Goal: Find specific page/section: Find specific page/section

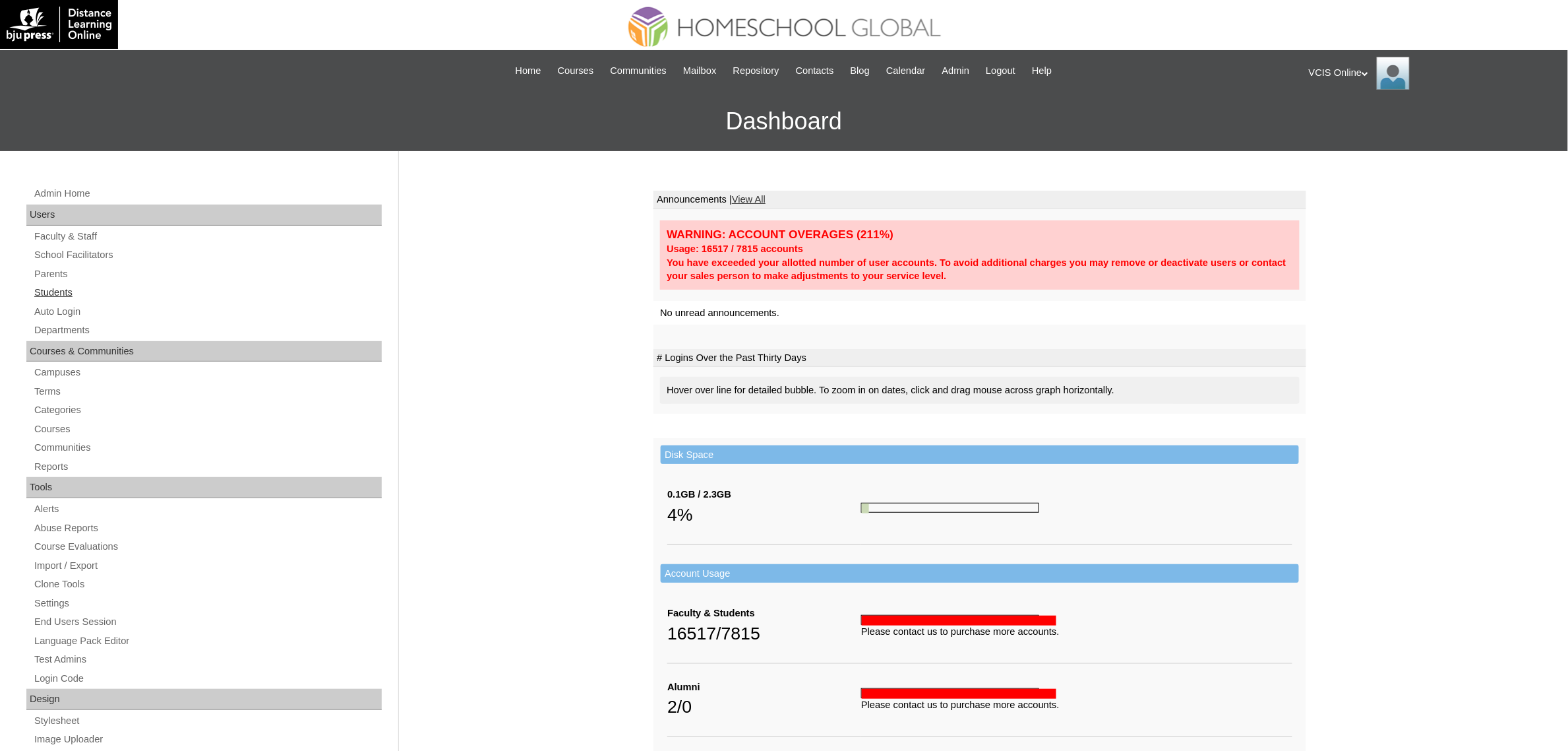
click at [61, 288] on link "Students" at bounding box center [207, 292] width 349 height 17
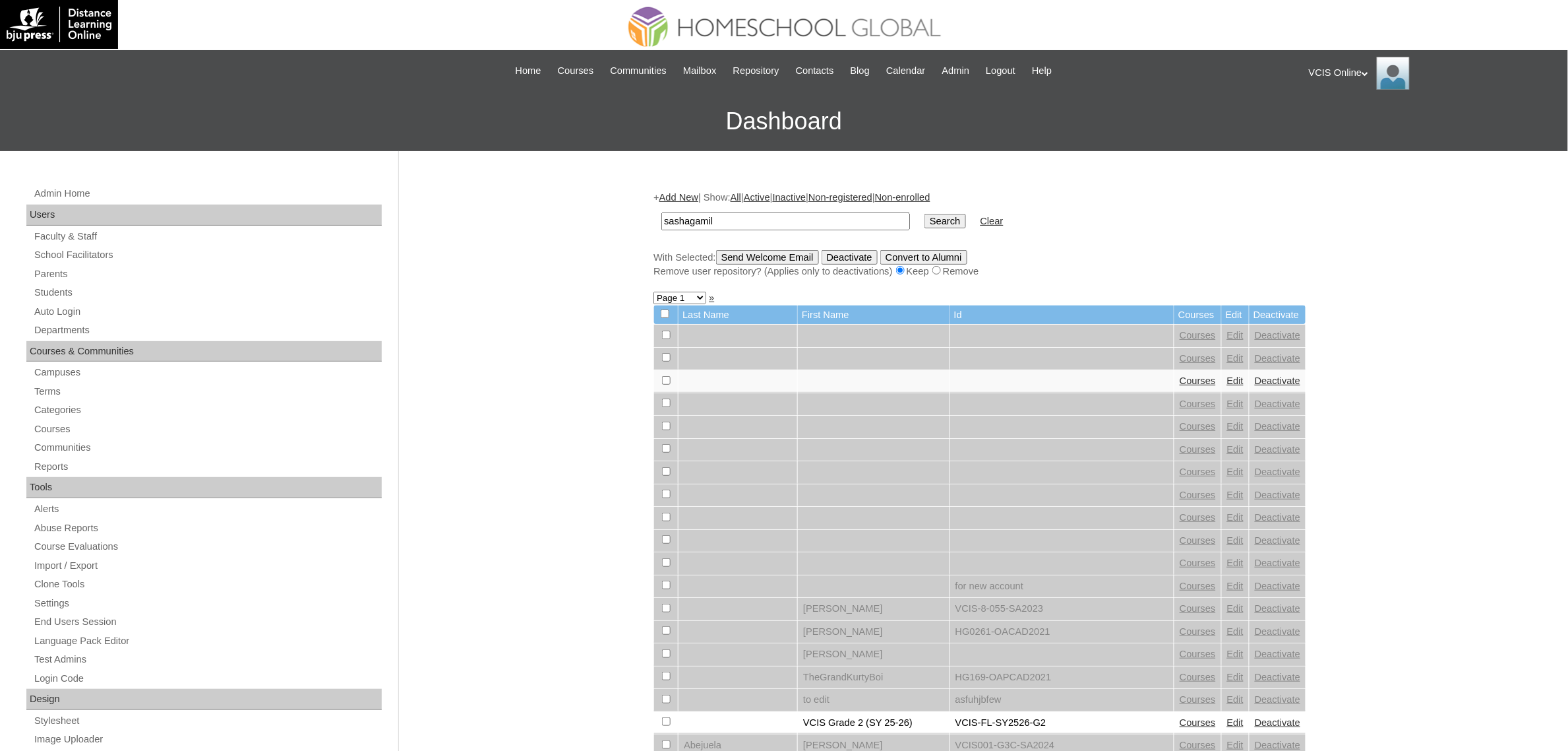
type input "sashagamil"
click at [925, 214] on input "Search" at bounding box center [945, 221] width 41 height 14
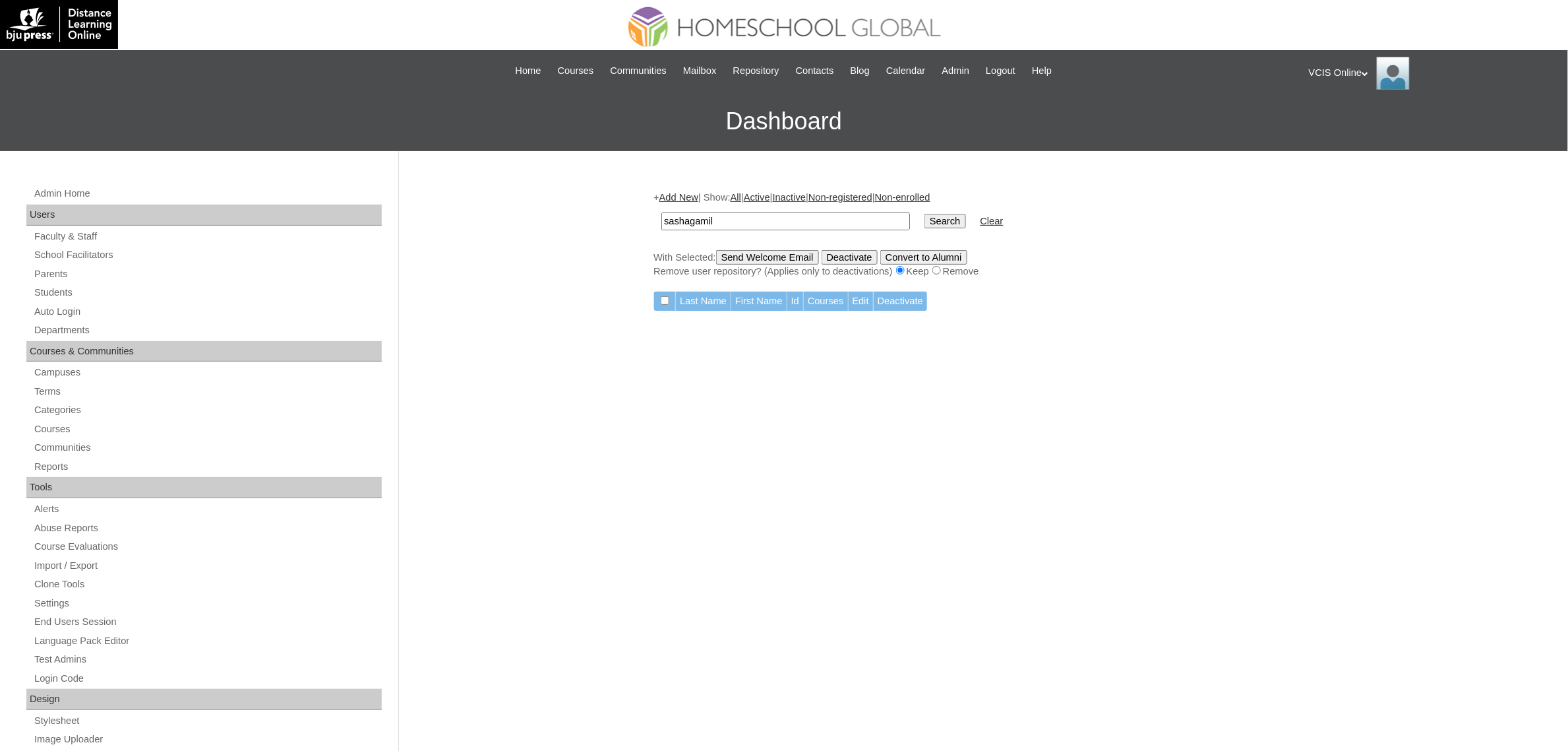
click at [693, 222] on input "sashagamil" at bounding box center [786, 221] width 249 height 18
type input "sasha gamil"
click at [925, 214] on input "Search" at bounding box center [945, 221] width 41 height 14
